Goal: Information Seeking & Learning: Learn about a topic

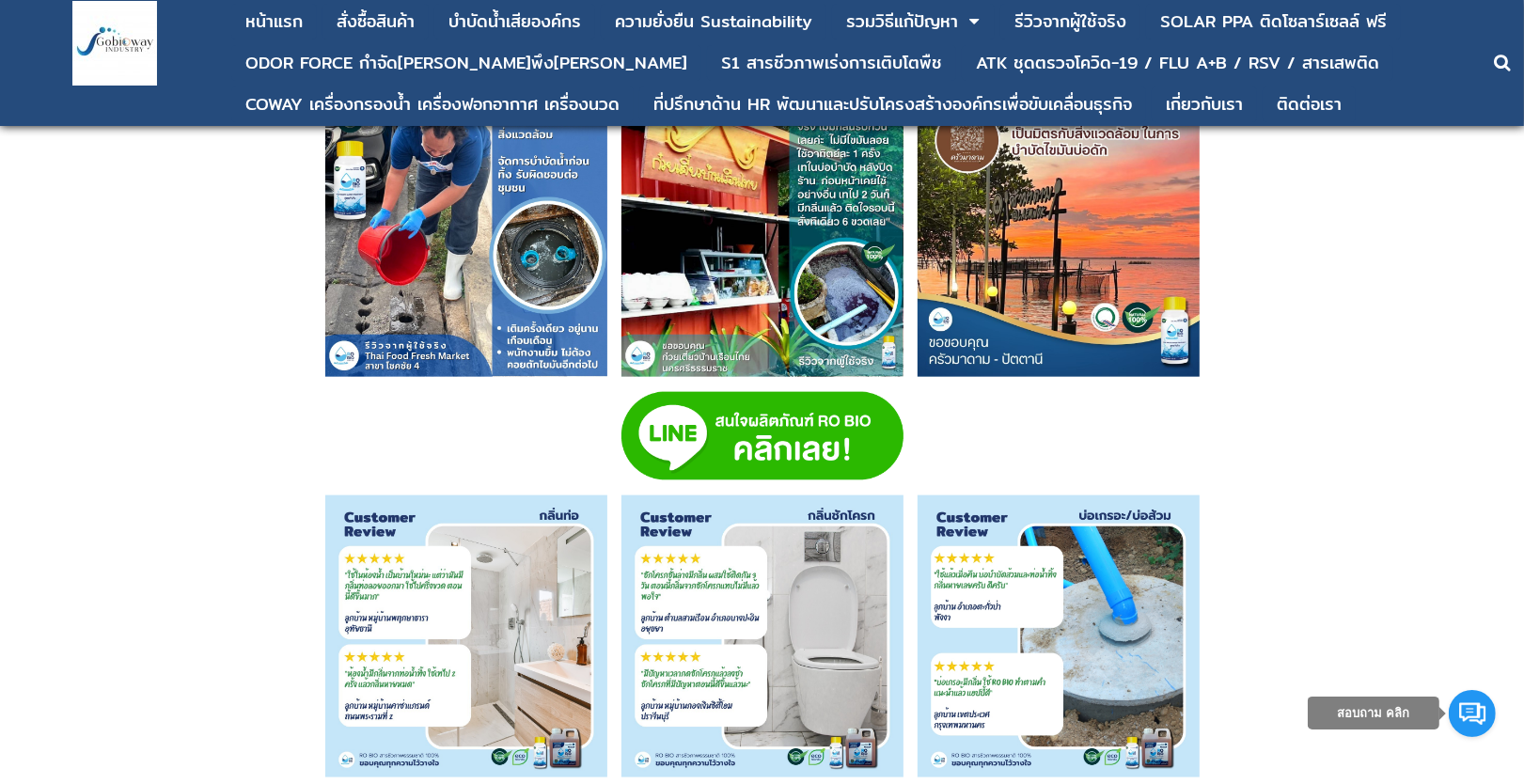
scroll to position [7973, 0]
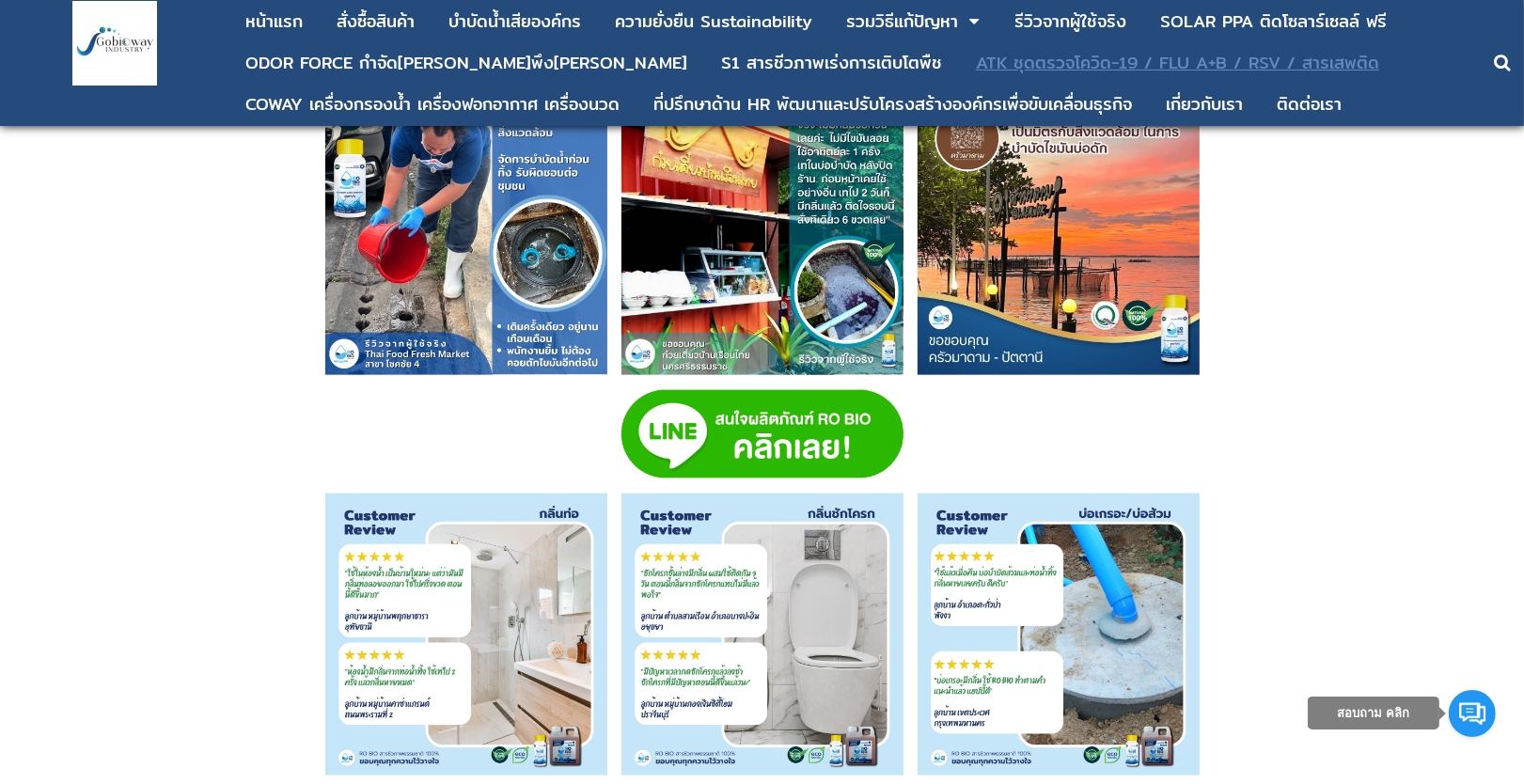
click at [1028, 56] on div "ATK ชุดตรวจโควิด-19 / FLU A+B / RSV / สารเสพติด" at bounding box center [1177, 63] width 403 height 17
